Goal: Understand process/instructions

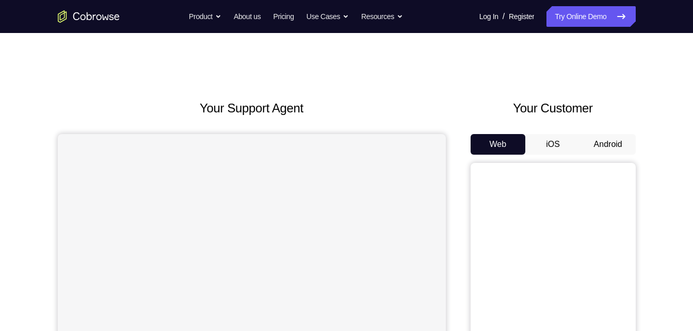
scroll to position [74, 0]
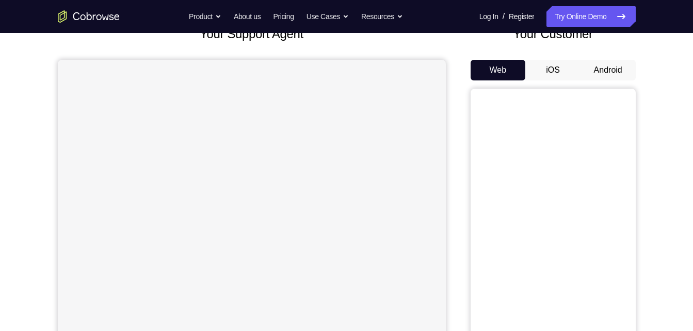
click at [604, 74] on button "Android" at bounding box center [608, 70] width 55 height 21
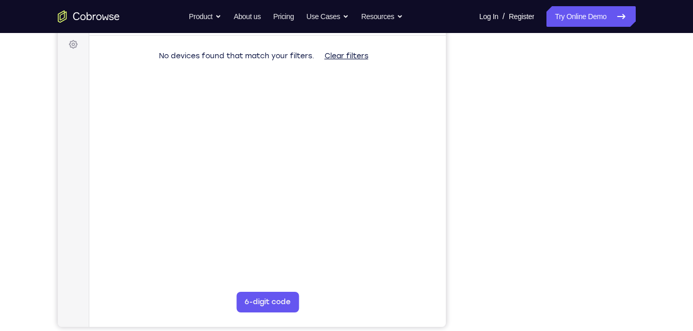
scroll to position [0, 0]
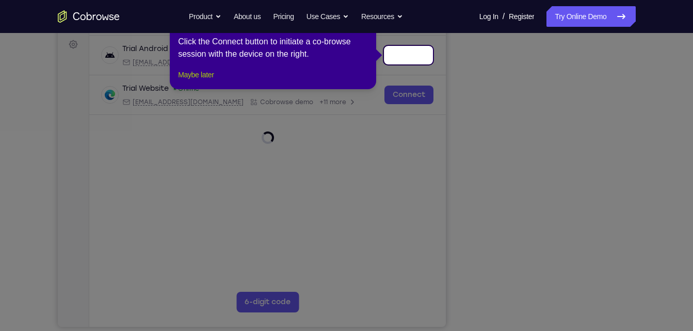
click at [214, 81] on button "Maybe later" at bounding box center [196, 75] width 36 height 12
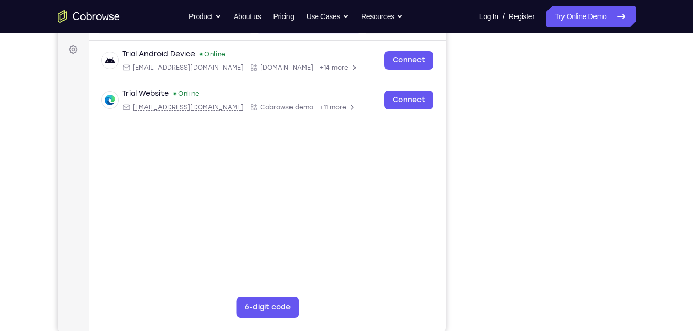
scroll to position [147, 0]
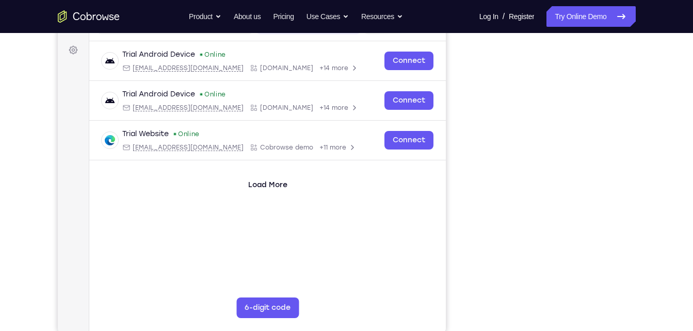
click at [629, 150] on div at bounding box center [553, 174] width 165 height 317
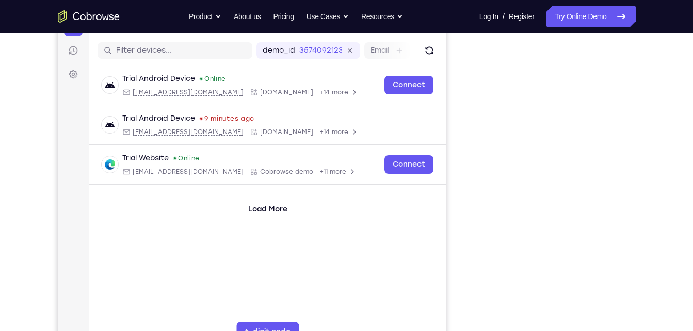
scroll to position [122, 0]
